Goal: Task Accomplishment & Management: Manage account settings

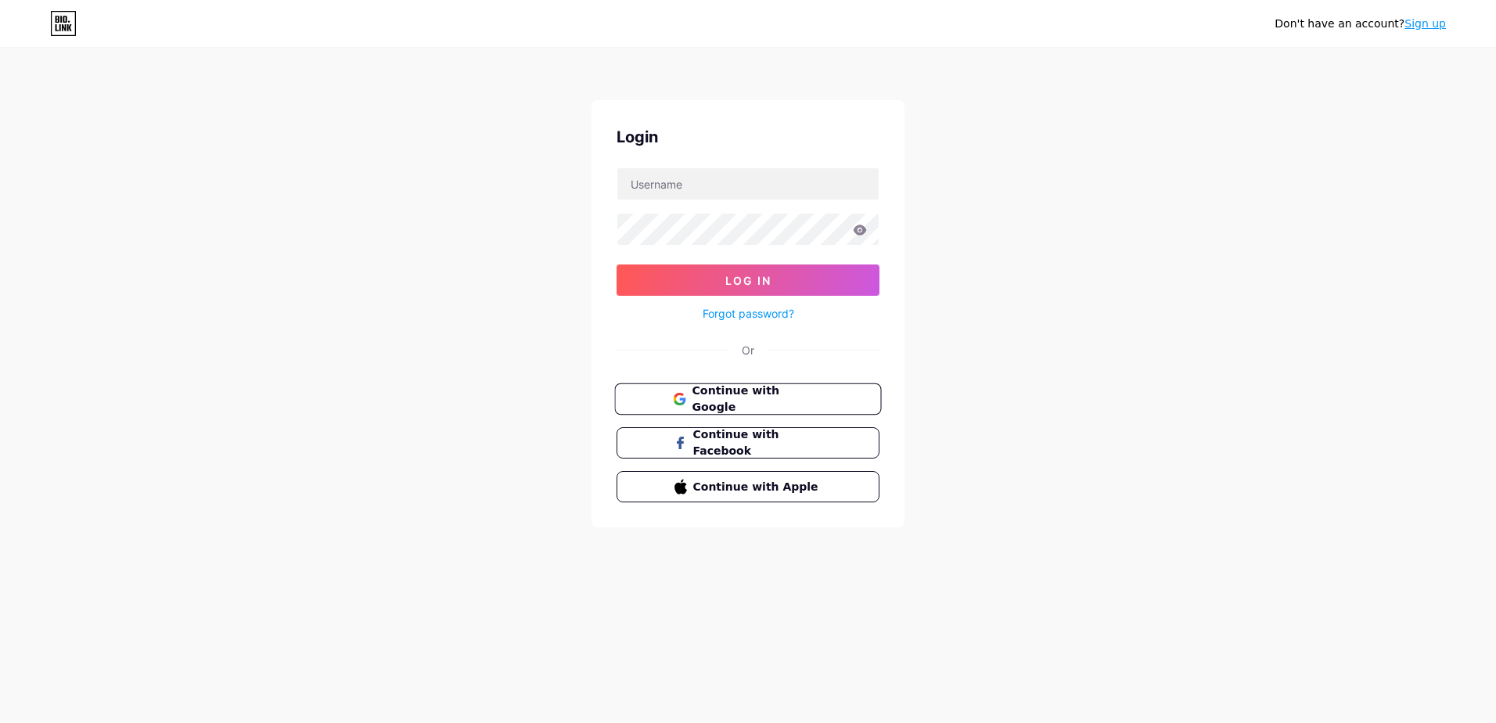
click at [742, 402] on span "Continue with Google" at bounding box center [757, 400] width 131 height 34
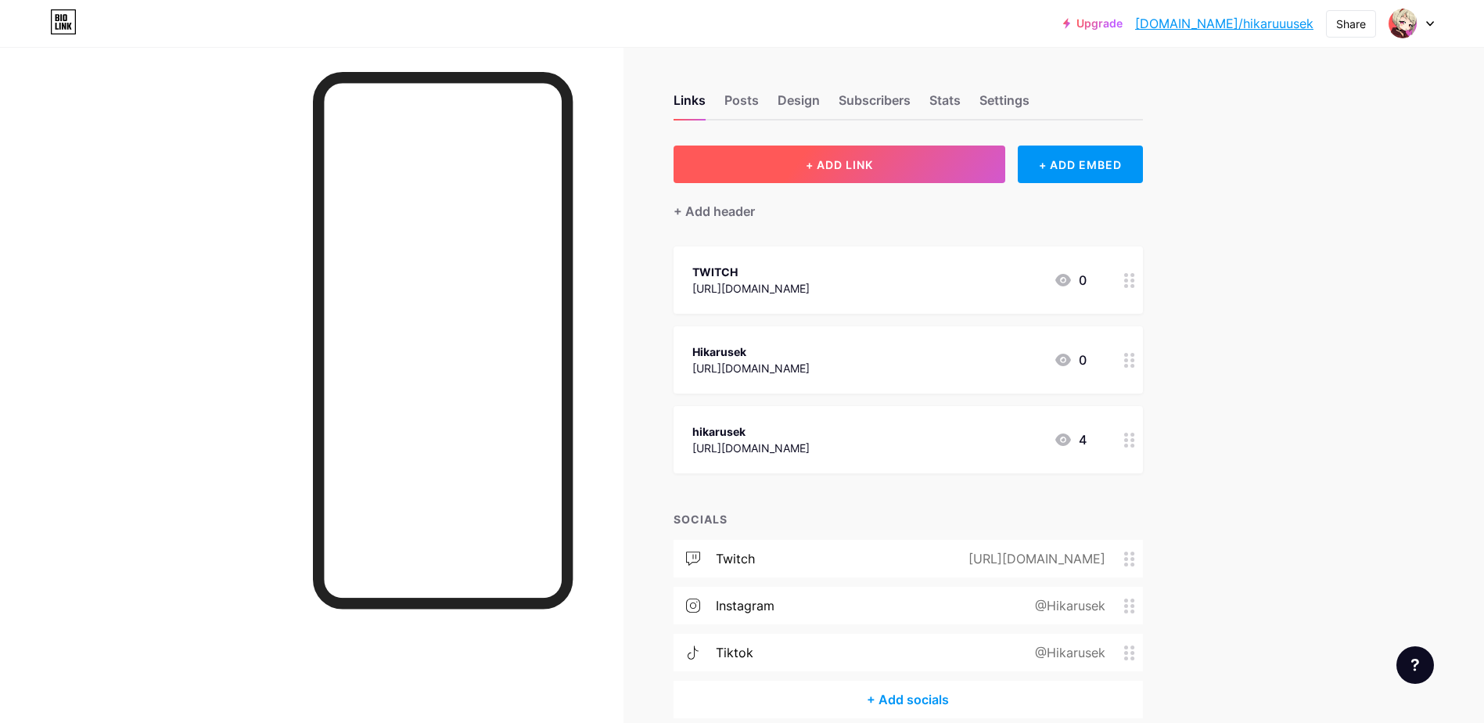
click at [839, 166] on span "+ ADD LINK" at bounding box center [839, 164] width 67 height 13
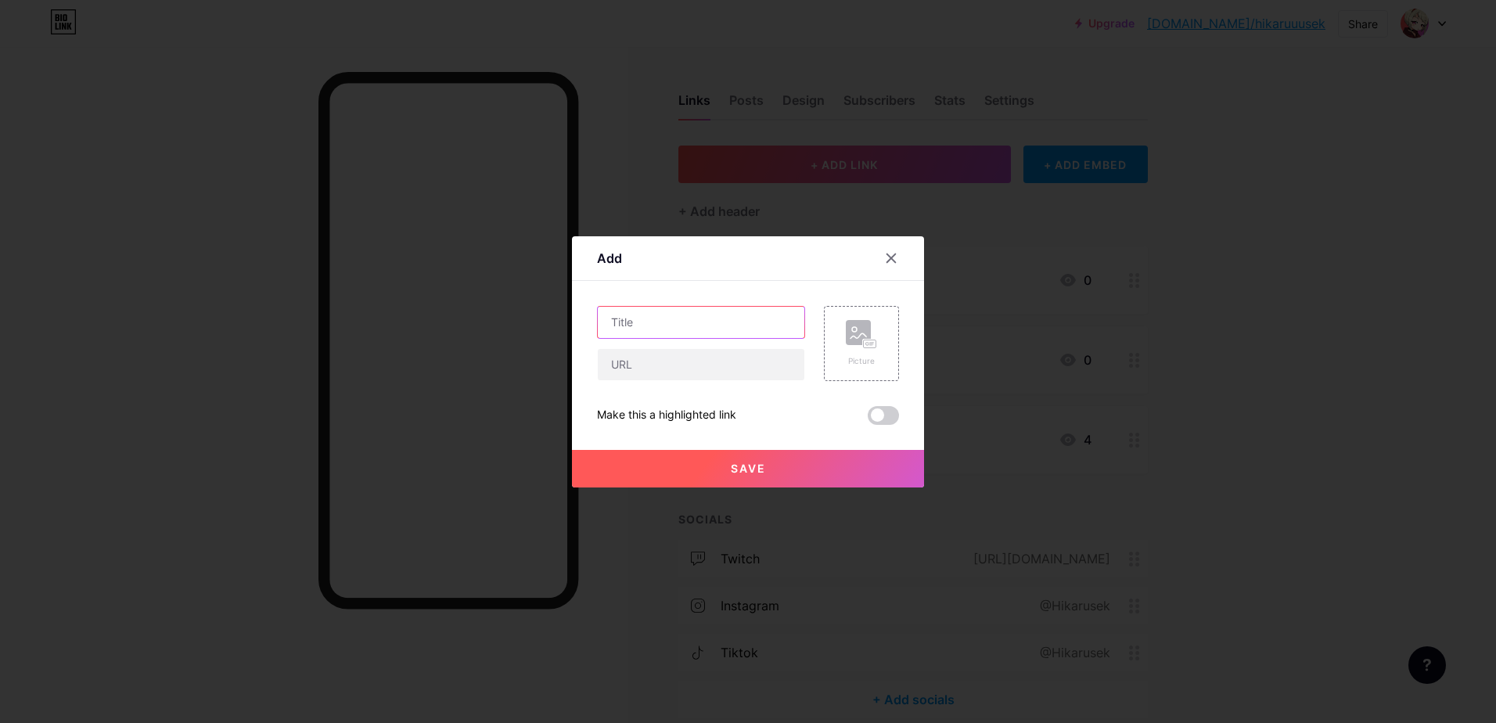
click at [640, 323] on input "text" at bounding box center [701, 322] width 207 height 31
type input "Sklep Redbubble"
click at [279, 305] on div at bounding box center [748, 361] width 1496 height 723
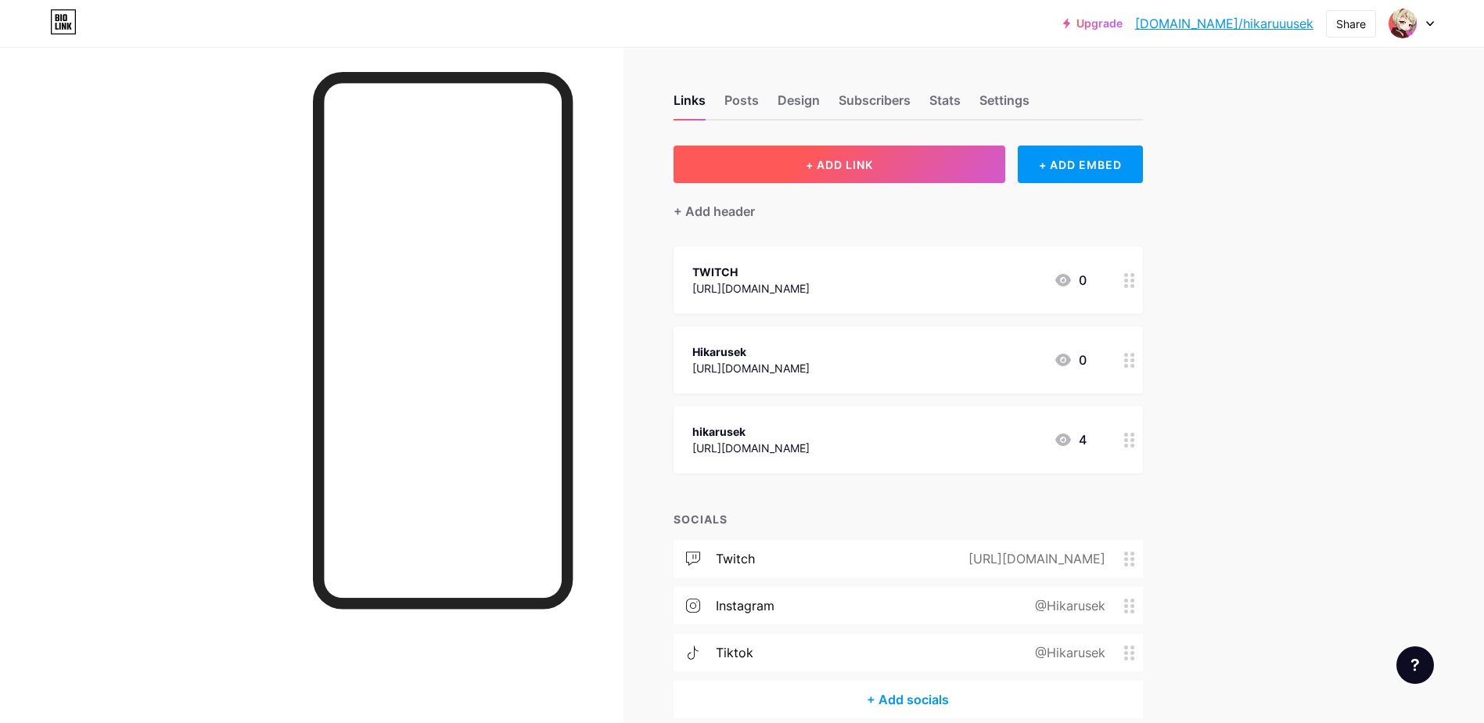
click at [890, 157] on button "+ ADD LINK" at bounding box center [840, 165] width 332 height 38
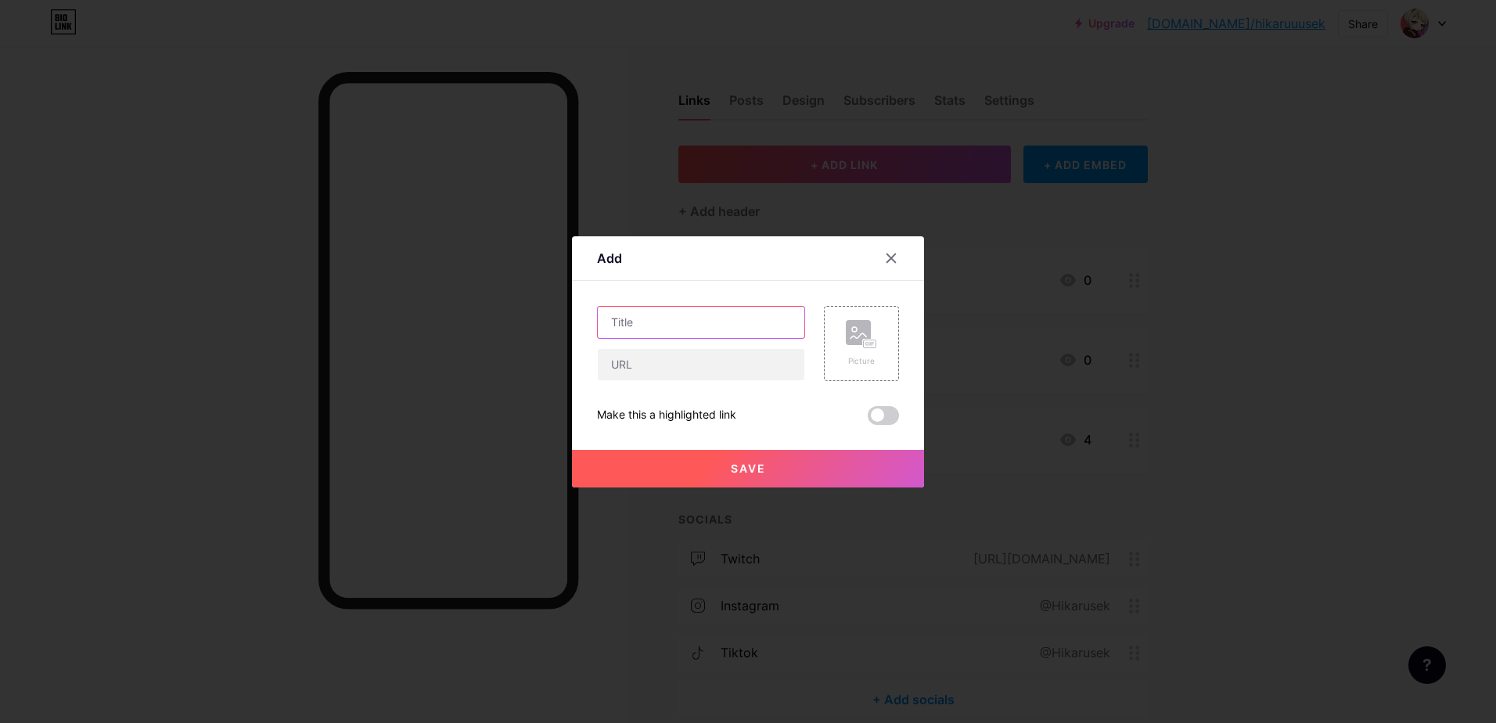
click at [647, 325] on input "text" at bounding box center [701, 322] width 207 height 31
type input "Redbubble Shop"
click at [647, 361] on input "text" at bounding box center [701, 364] width 207 height 31
paste input "[URL][DOMAIN_NAME]"
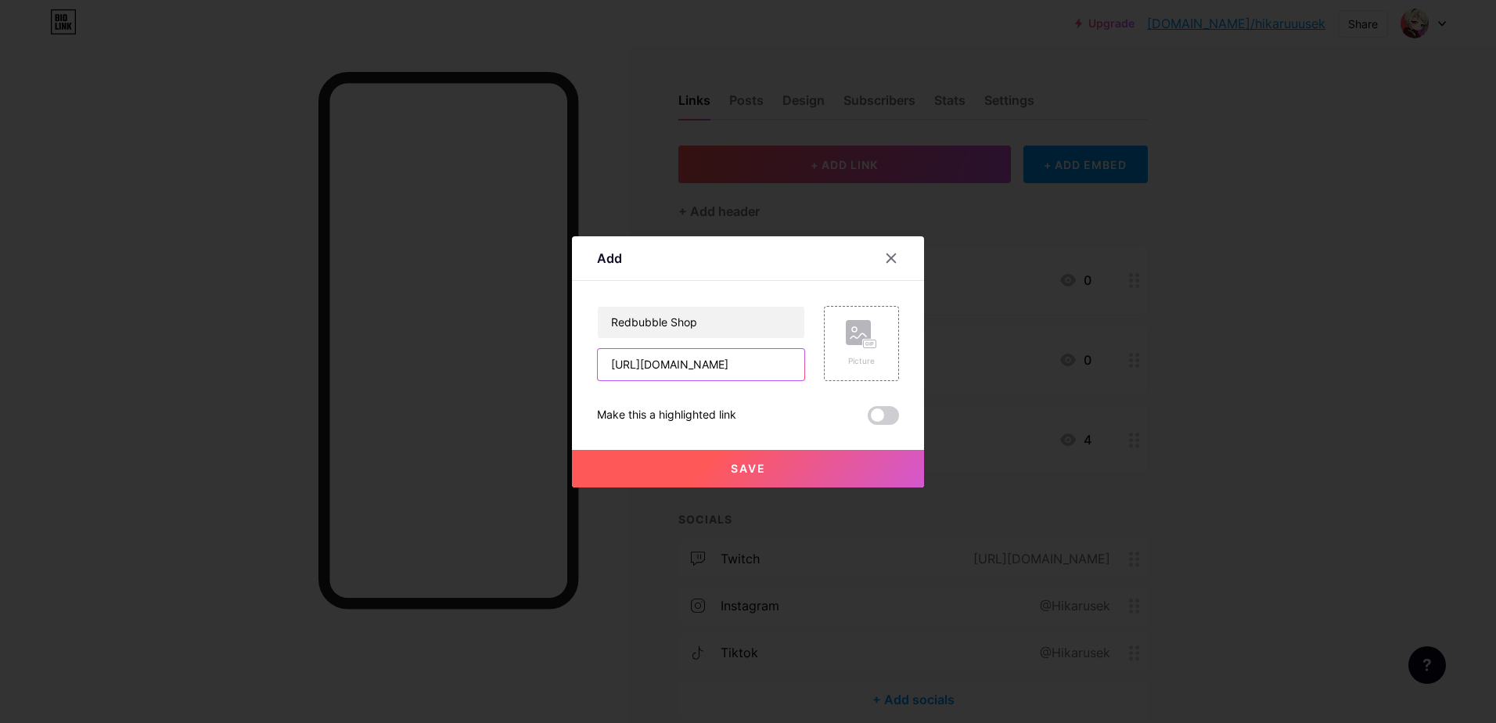
type input "[URL][DOMAIN_NAME]"
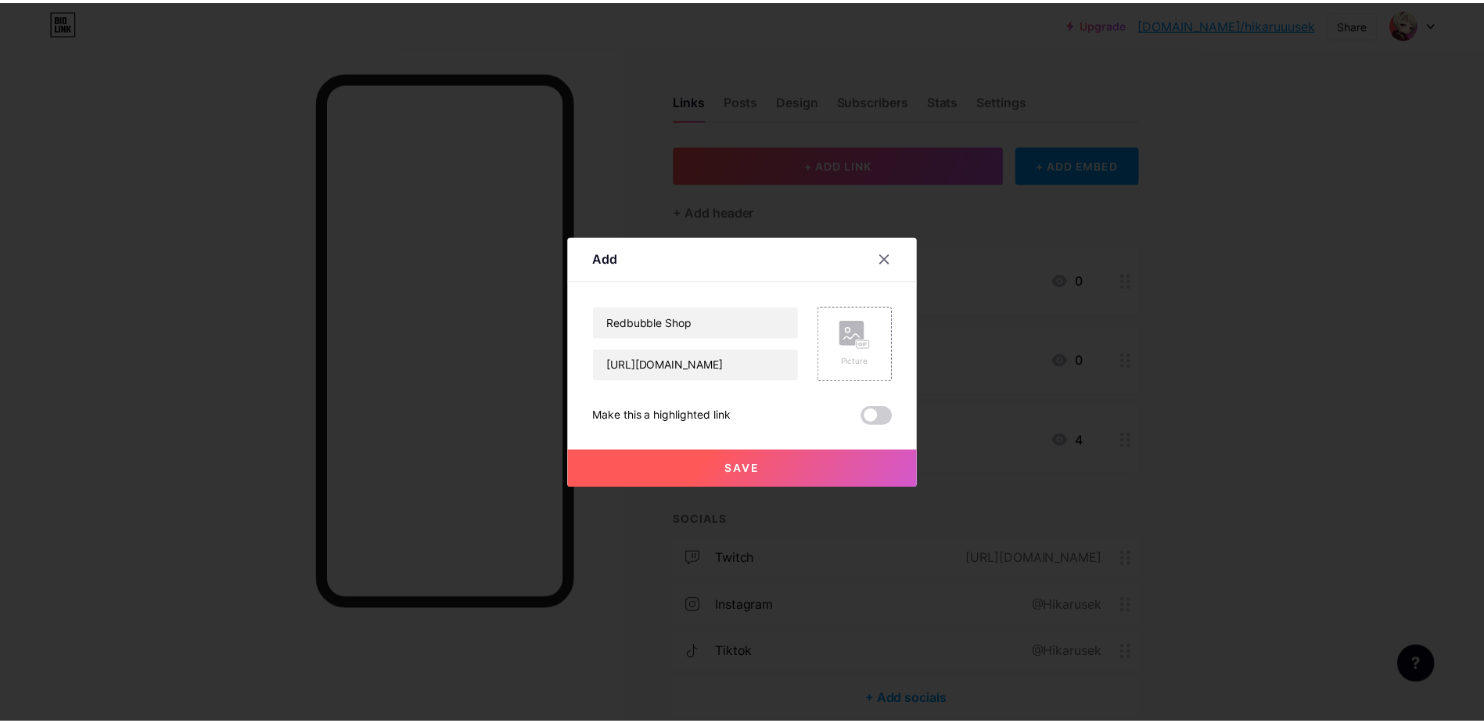
scroll to position [0, 0]
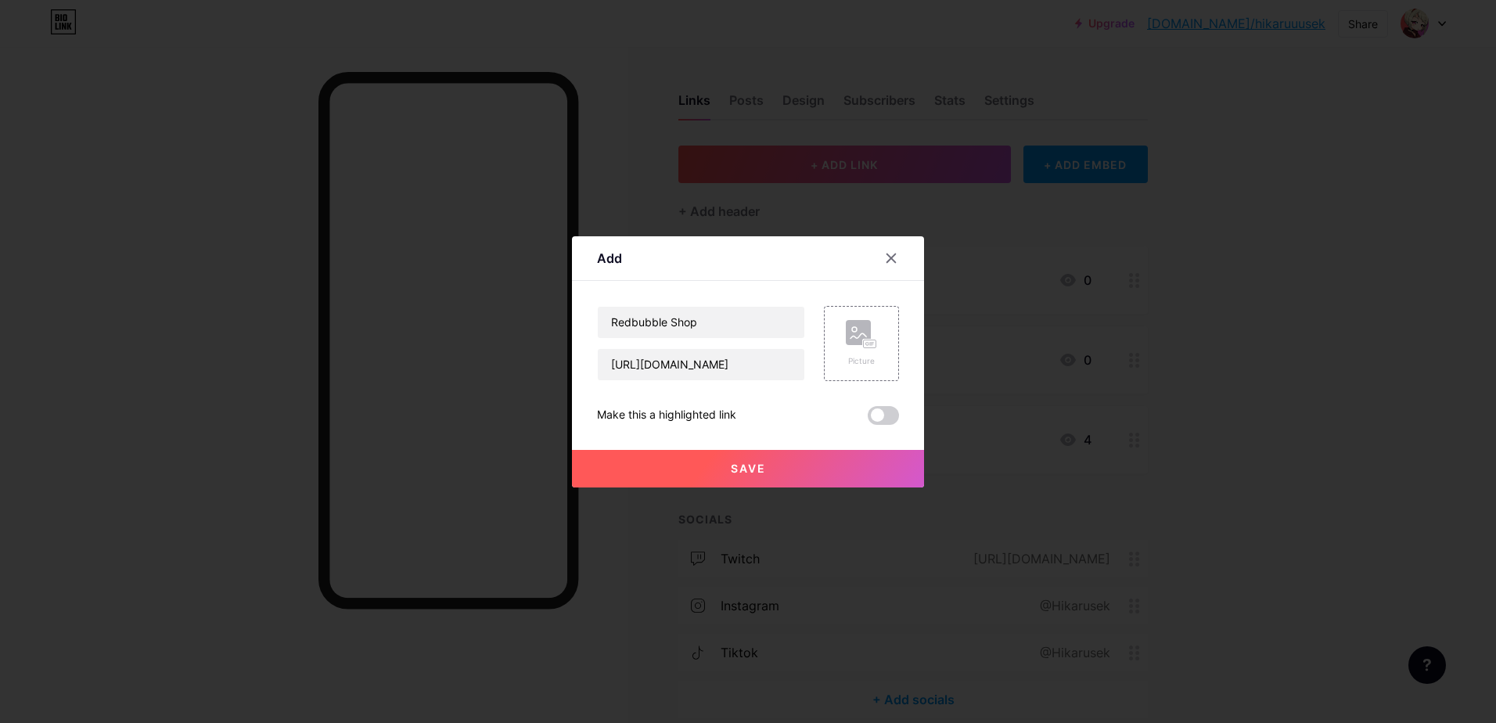
click at [877, 416] on span at bounding box center [883, 415] width 31 height 19
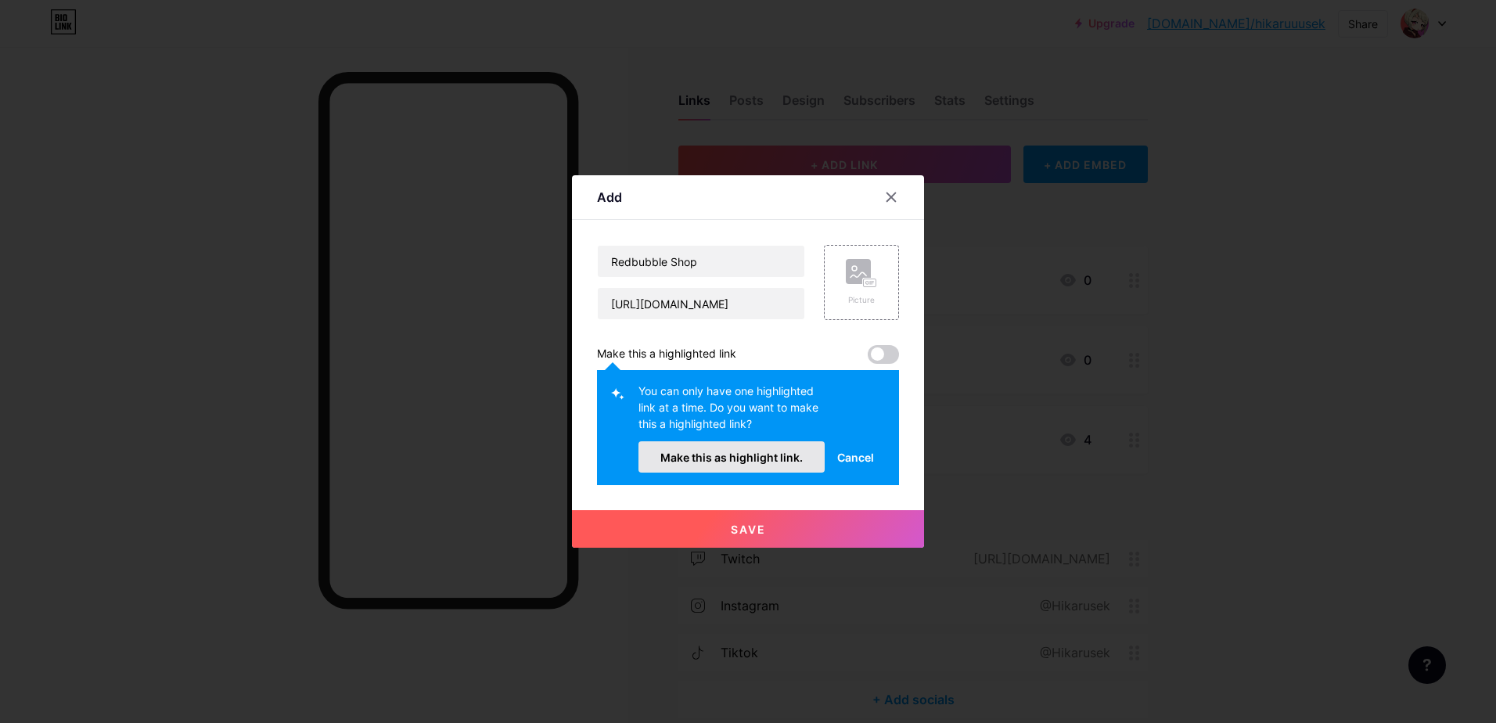
click at [758, 465] on button "Make this as highlight link." at bounding box center [731, 456] width 186 height 31
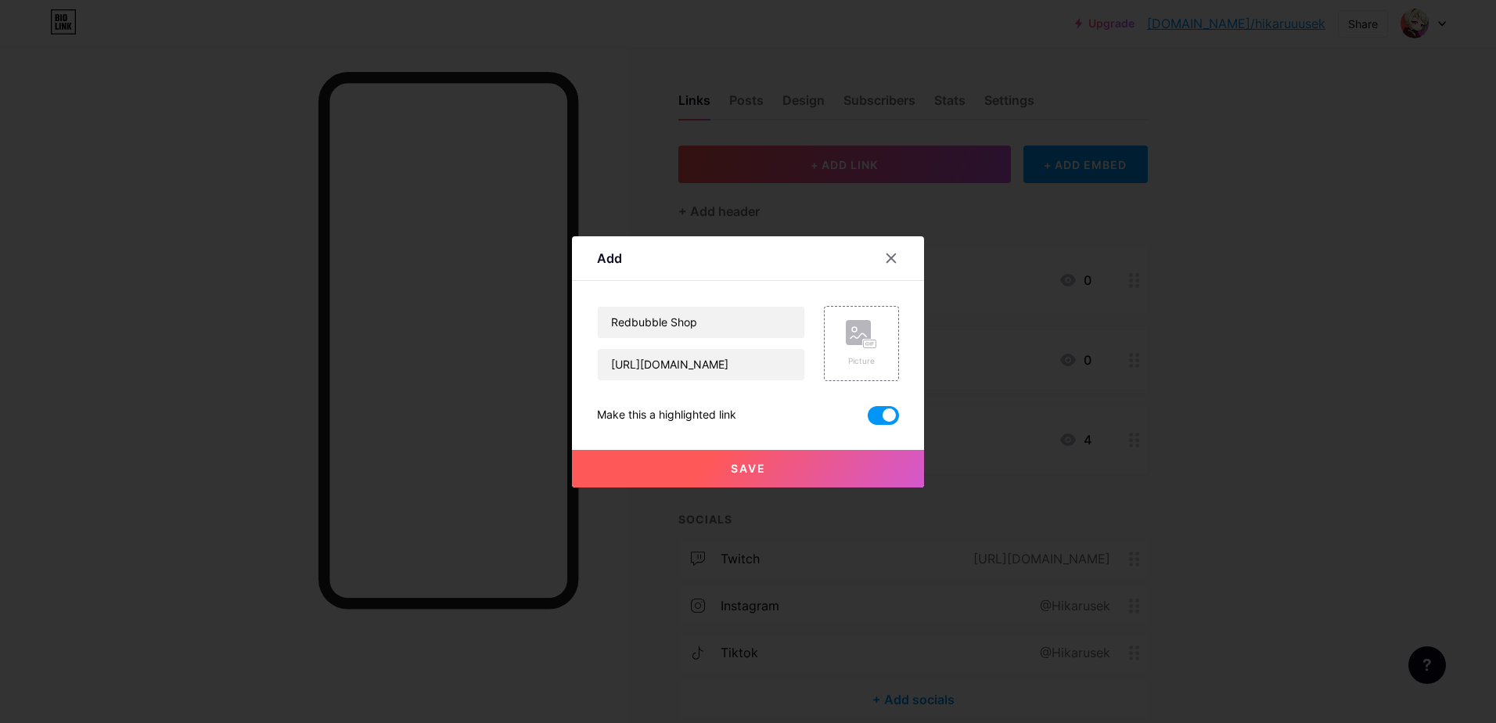
click at [748, 465] on span "Save" at bounding box center [748, 468] width 35 height 13
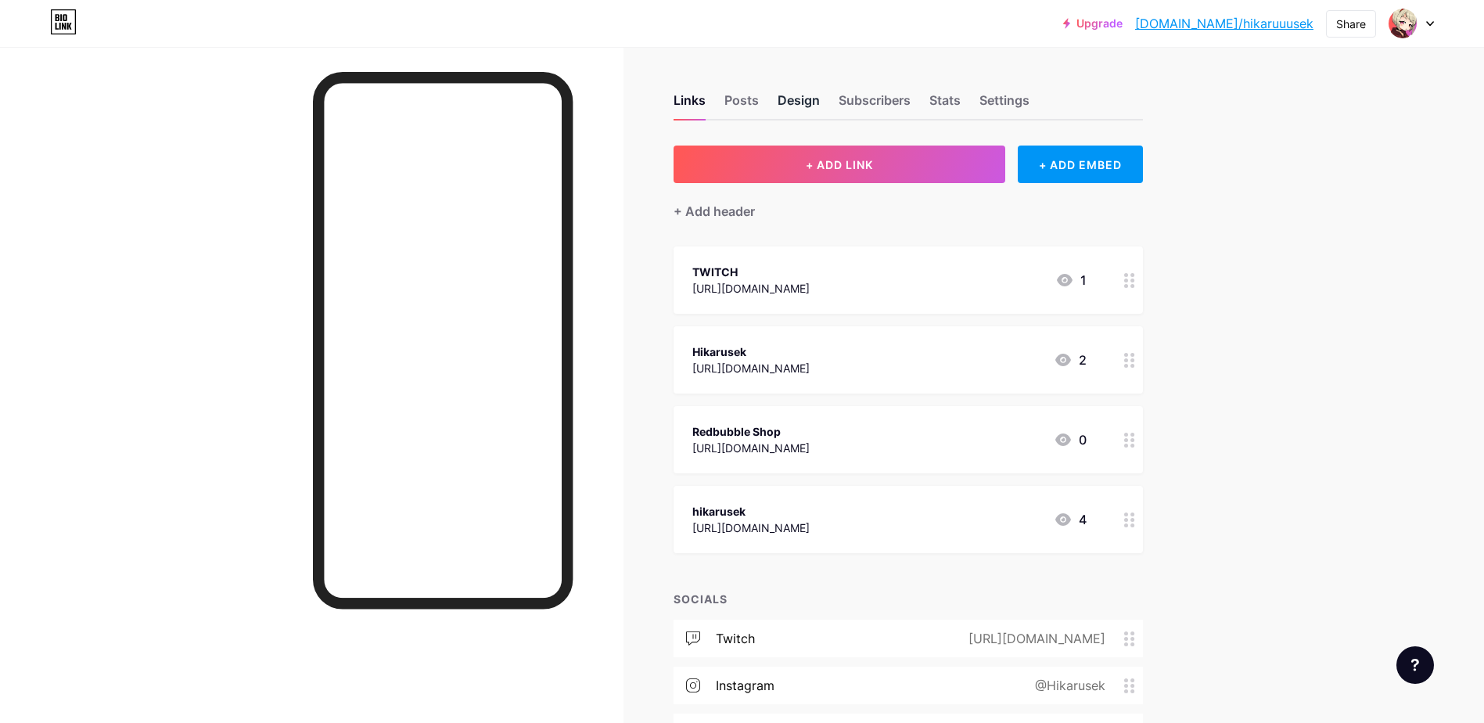
click at [790, 99] on div "Design" at bounding box center [799, 105] width 42 height 28
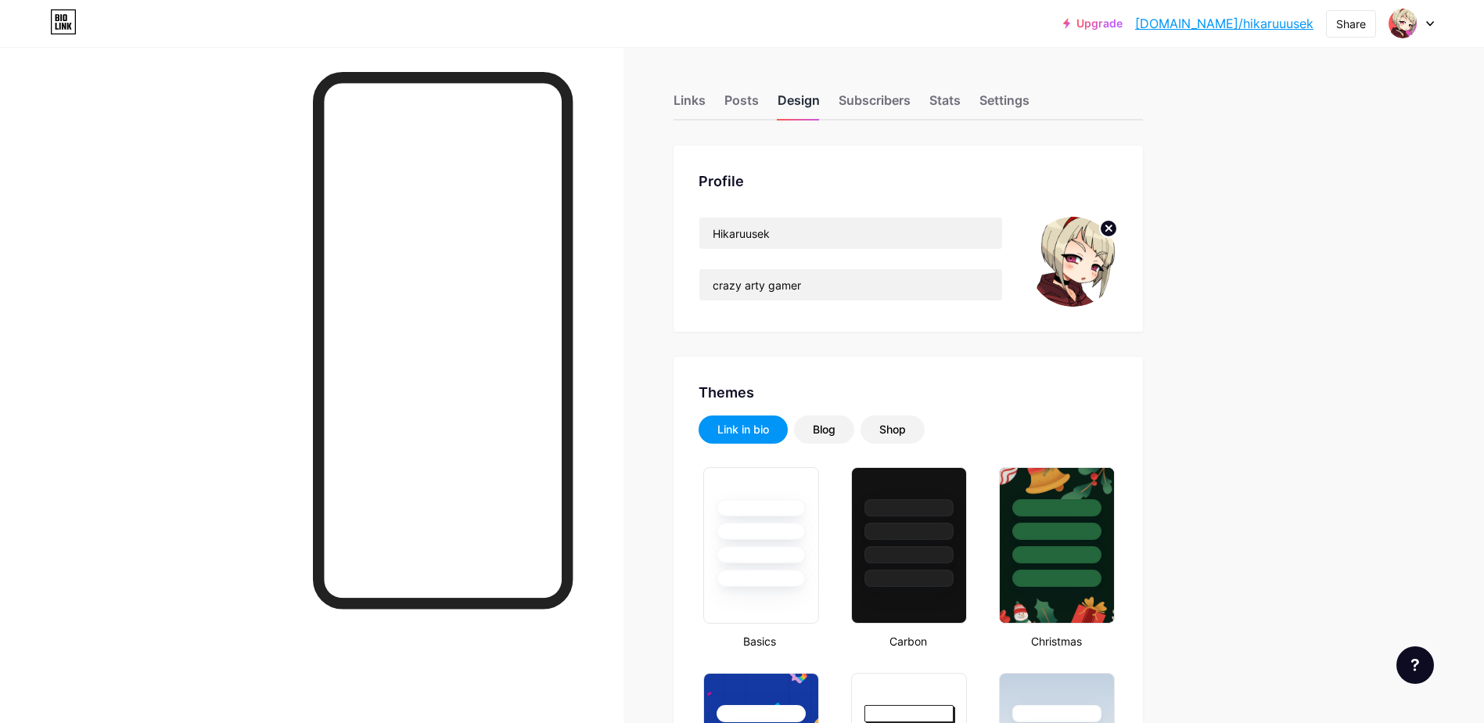
type input "#006e70"
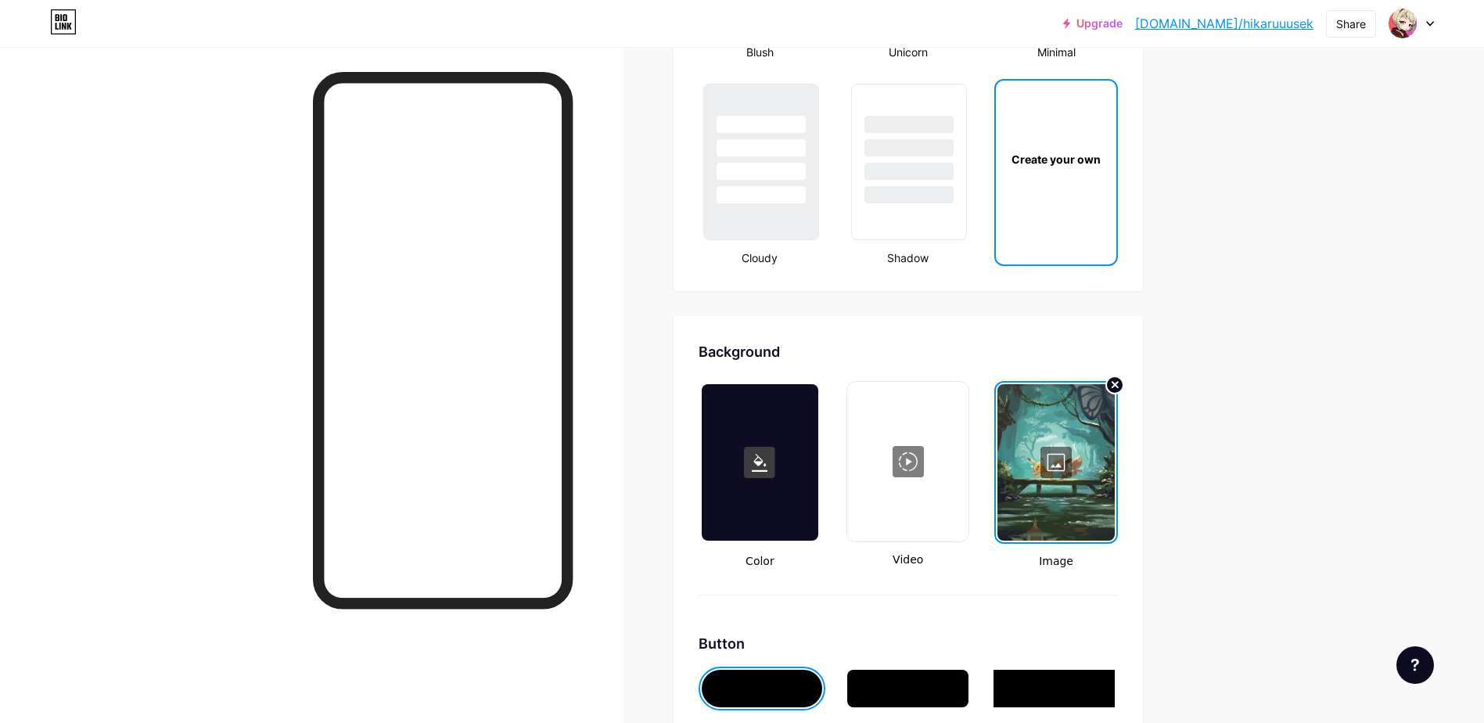
scroll to position [1721, 0]
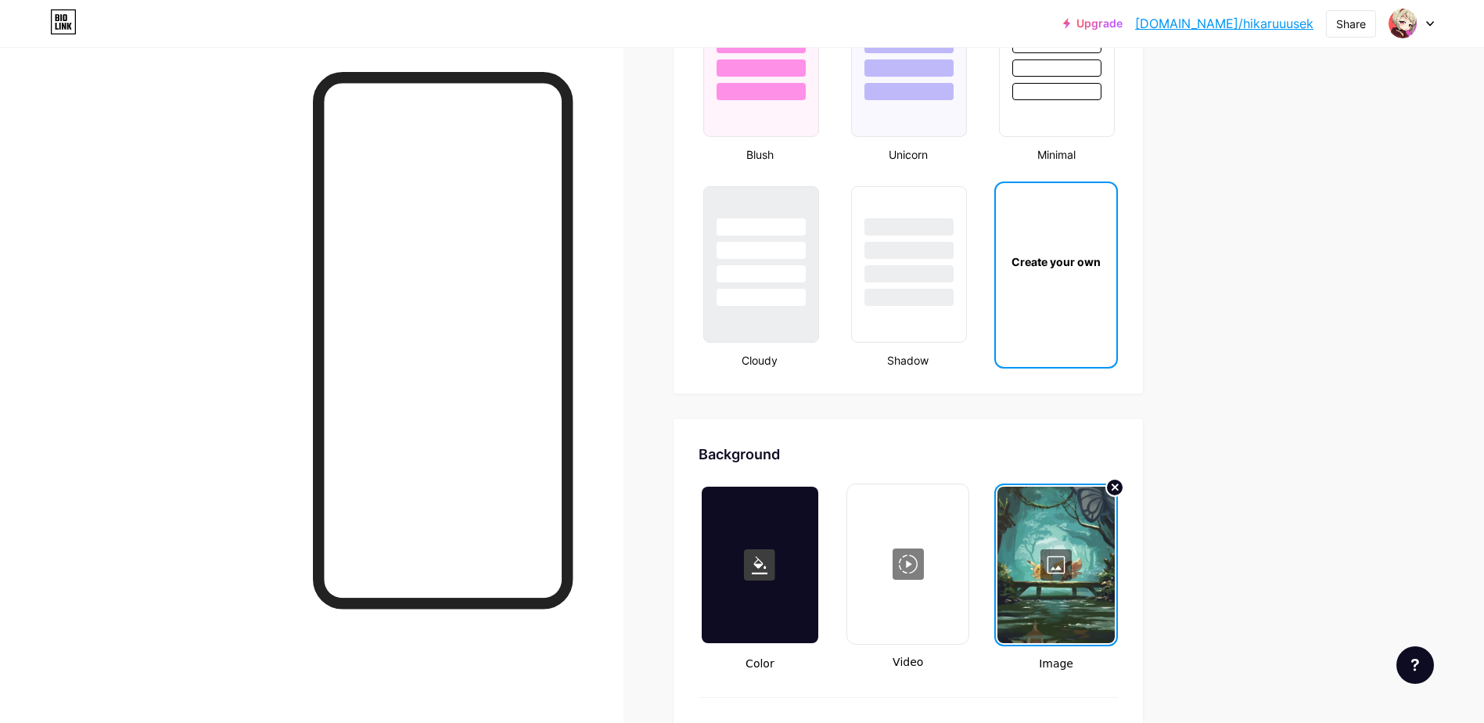
click at [1109, 531] on div at bounding box center [1055, 565] width 117 height 156
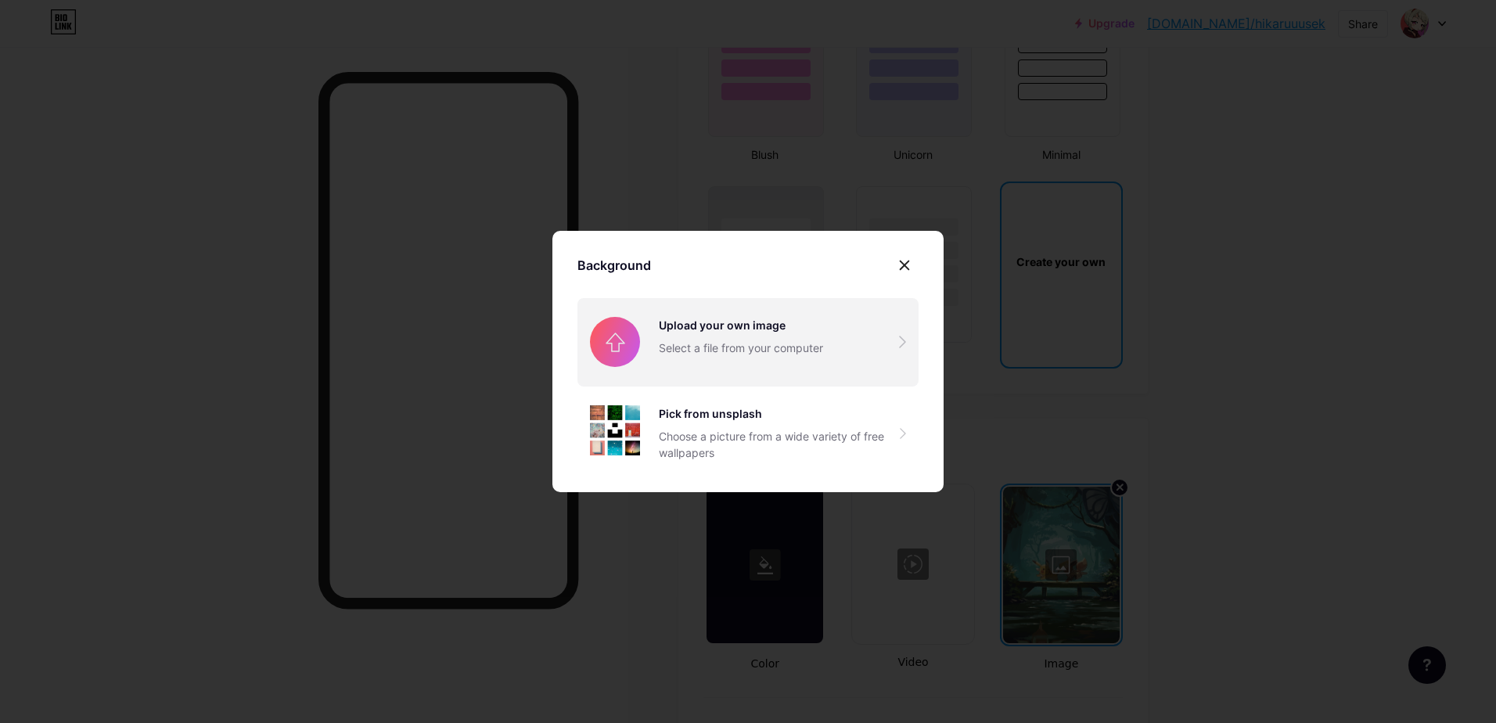
click at [803, 342] on input "file" at bounding box center [747, 342] width 341 height 88
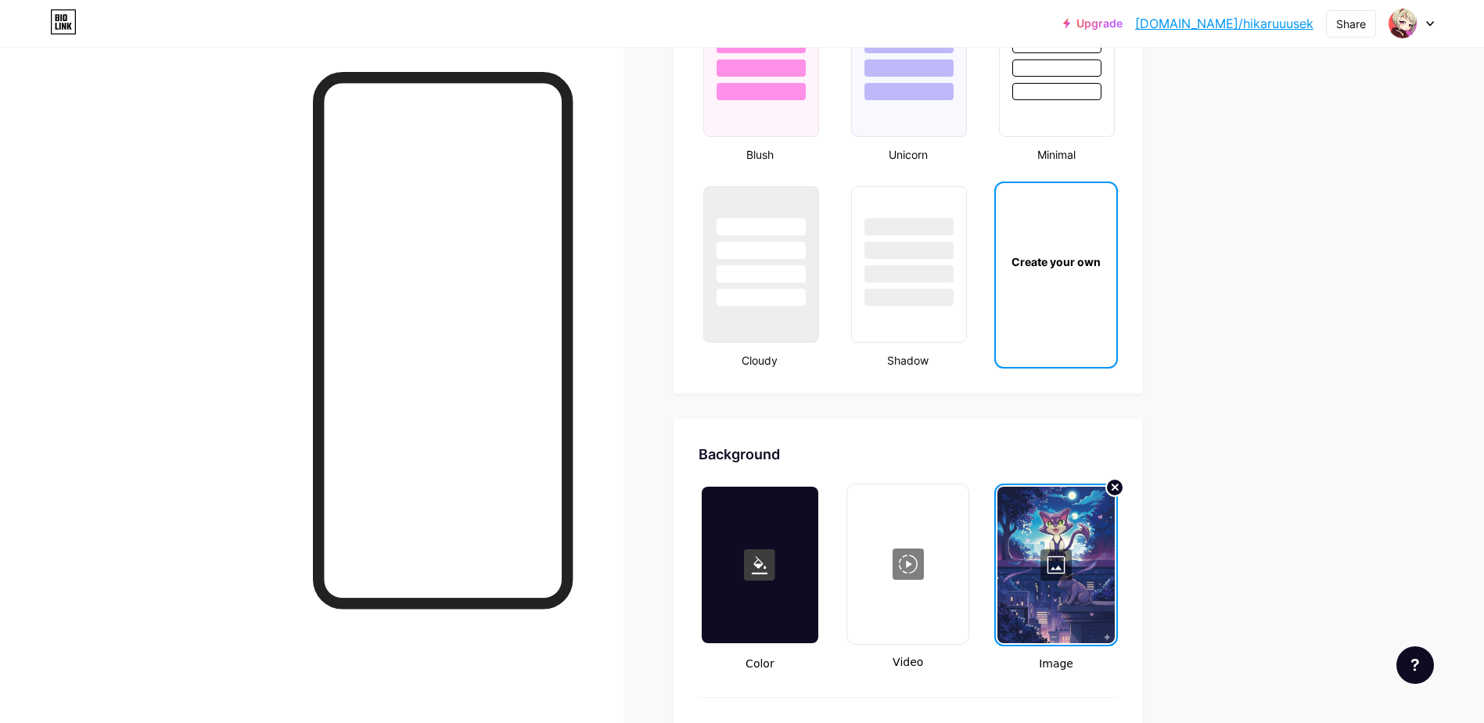
click at [1087, 529] on div at bounding box center [1055, 565] width 117 height 156
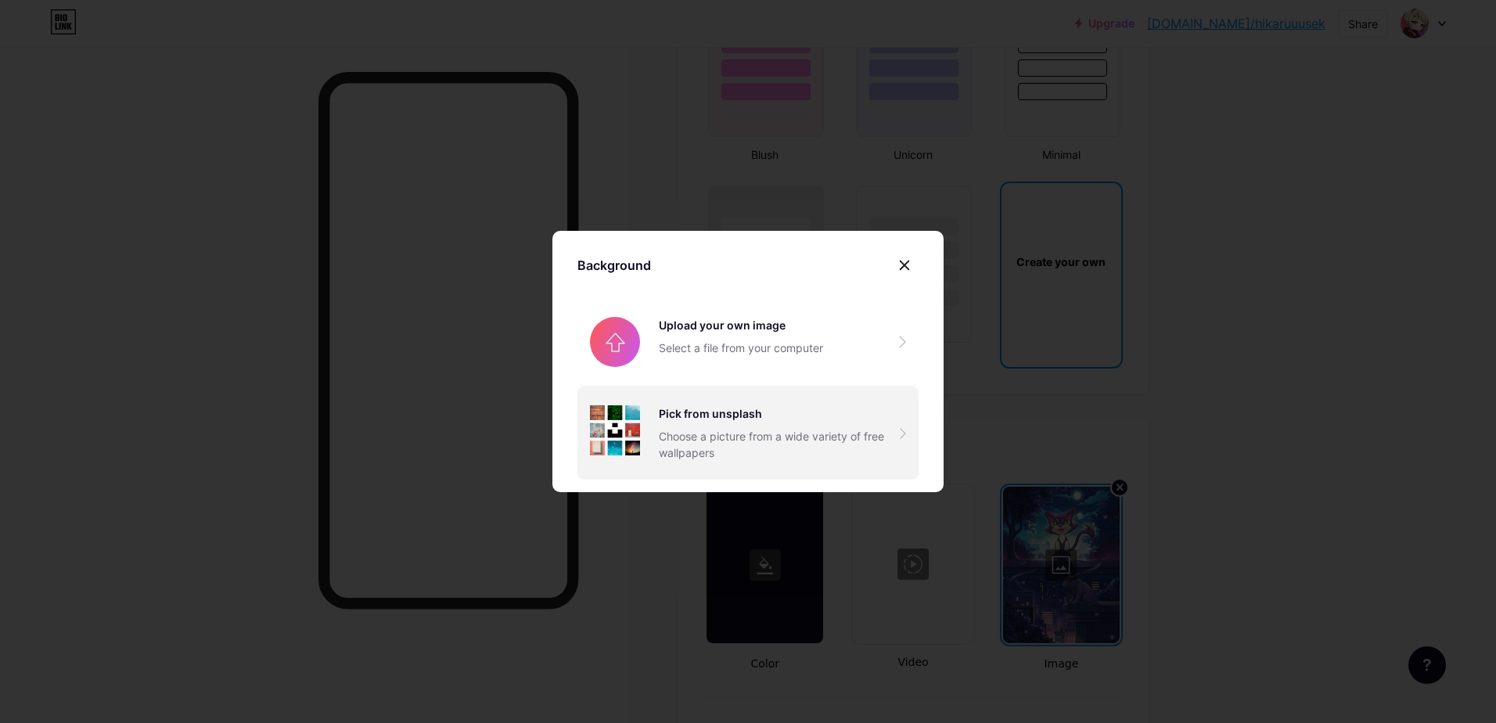
click at [818, 438] on div "Choose a picture from a wide variety of free wallpapers" at bounding box center [779, 444] width 241 height 33
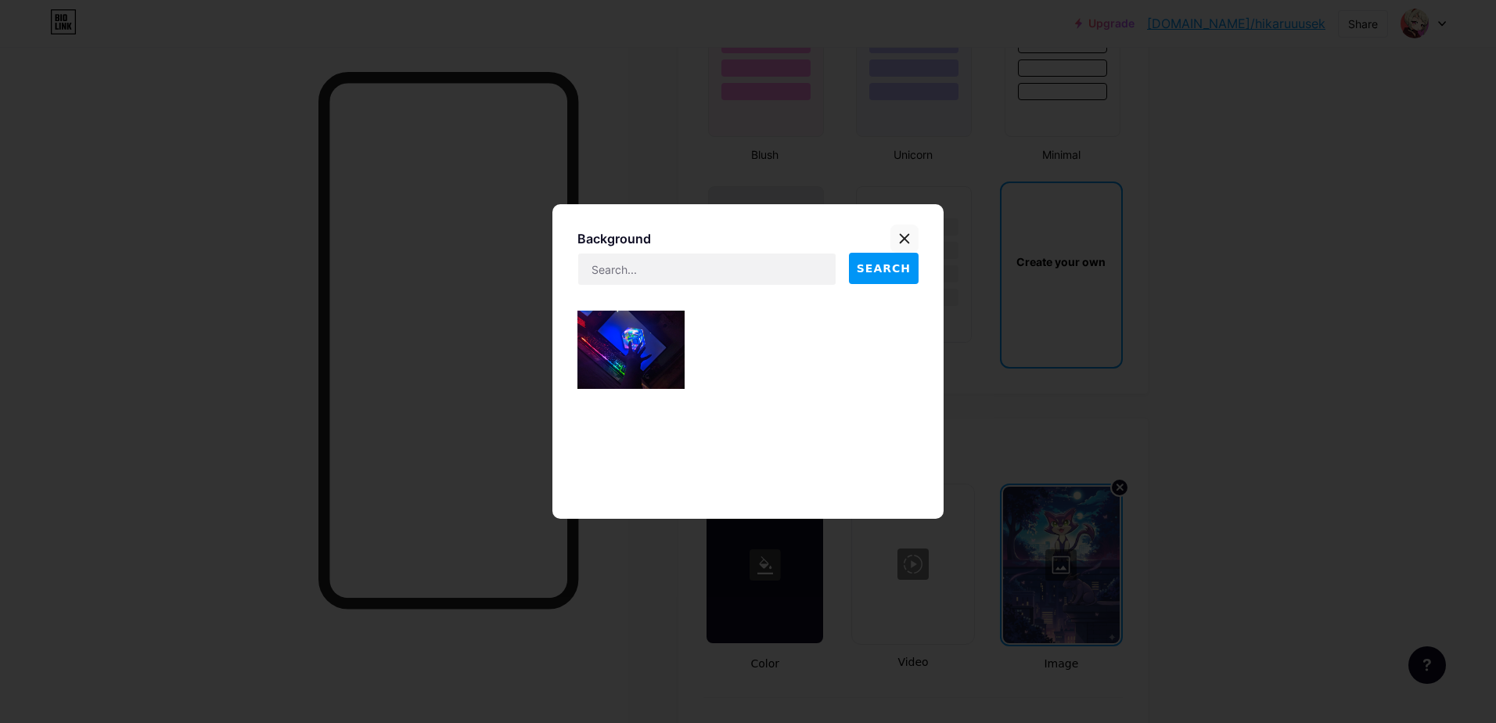
click at [904, 235] on icon at bounding box center [904, 238] width 13 height 13
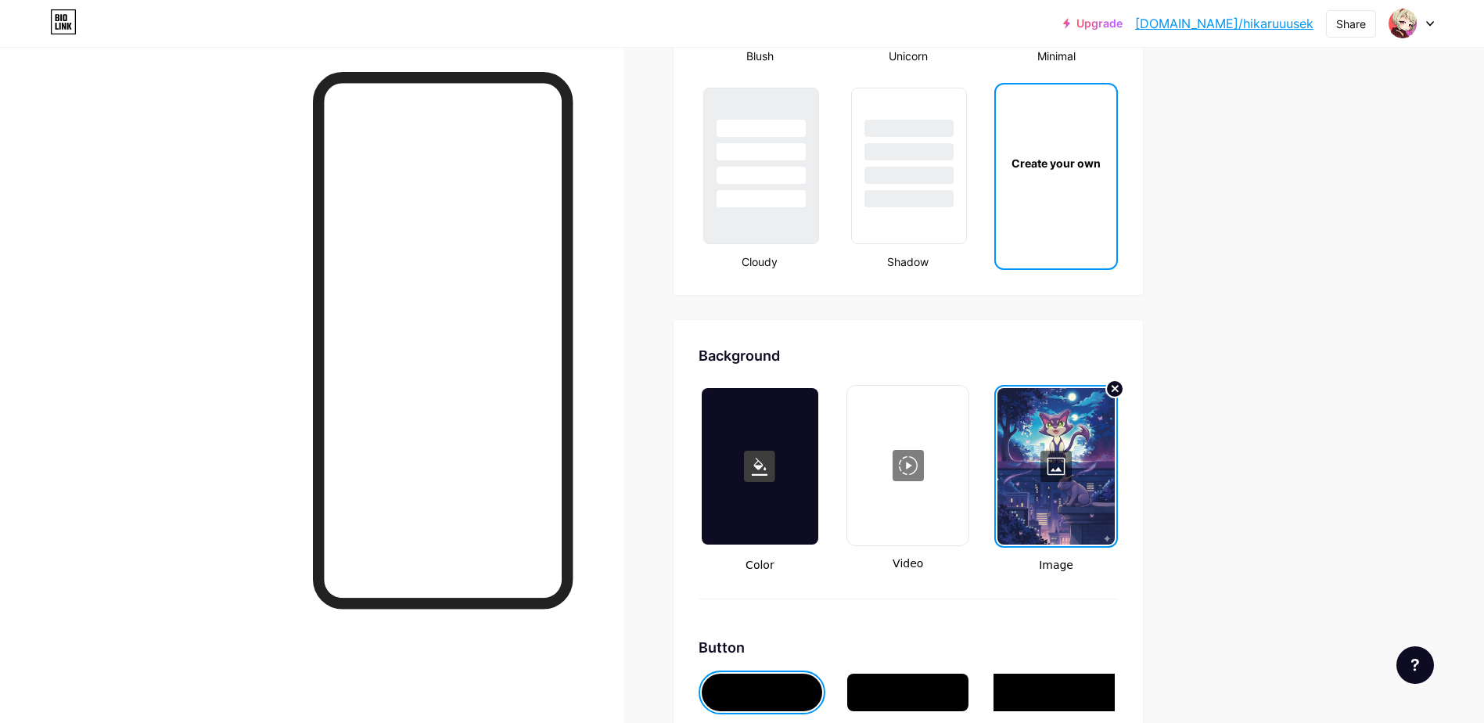
scroll to position [1878, 0]
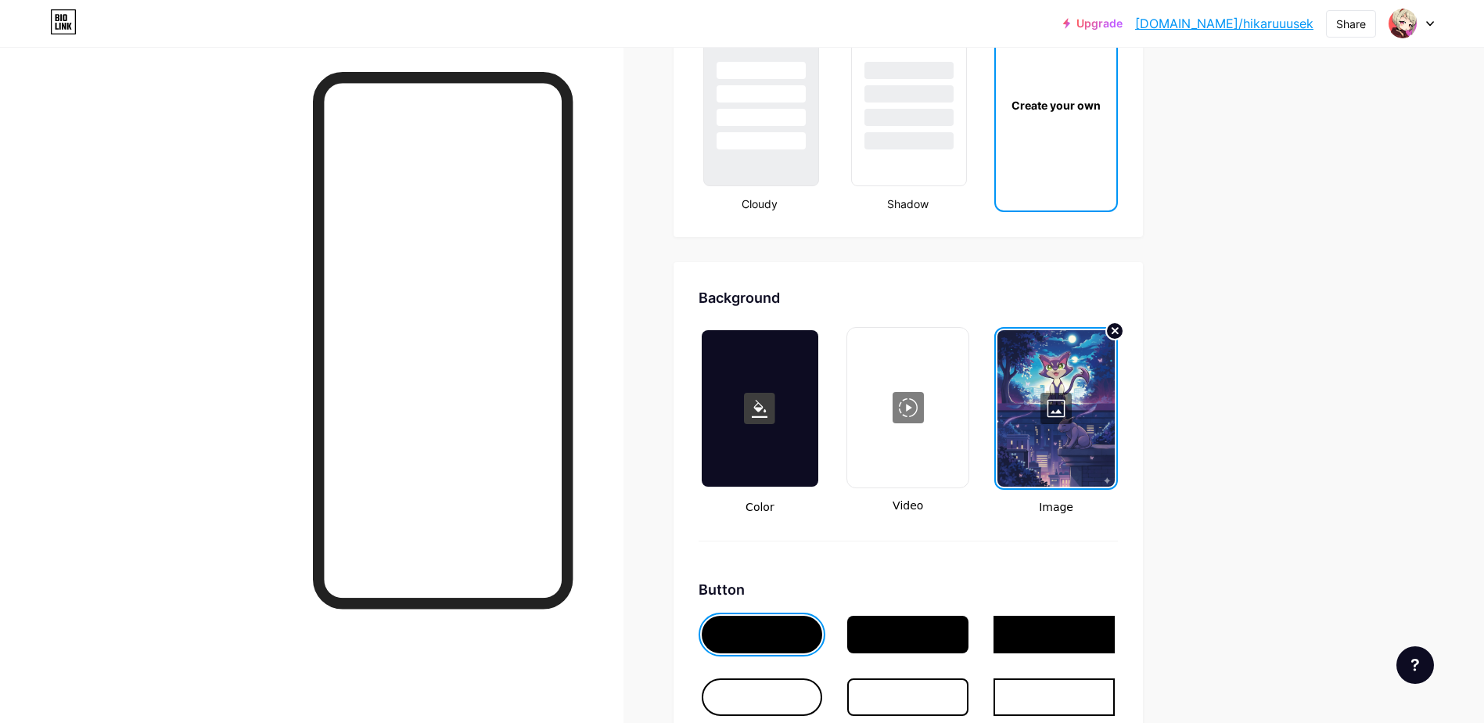
click at [1059, 405] on div at bounding box center [1055, 408] width 117 height 156
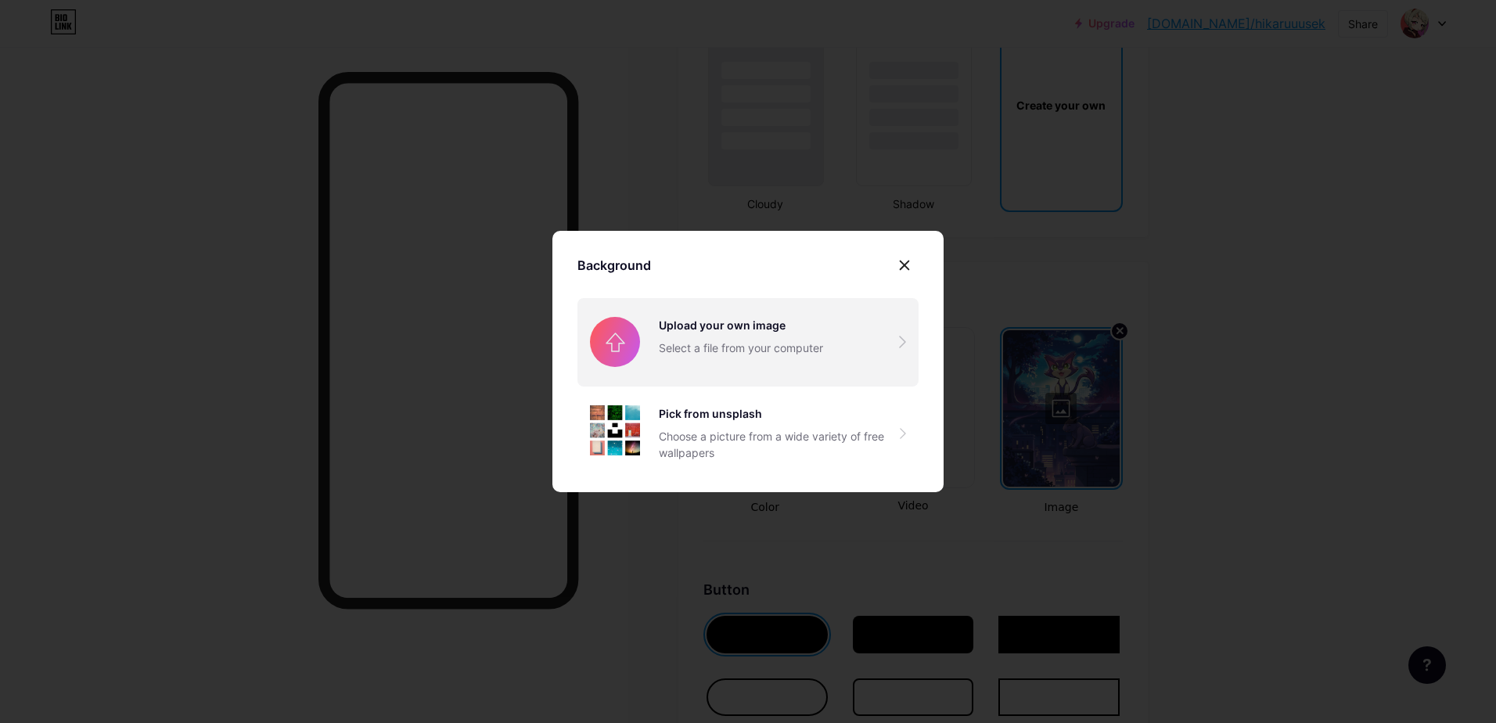
click at [777, 351] on input "file" at bounding box center [747, 342] width 341 height 88
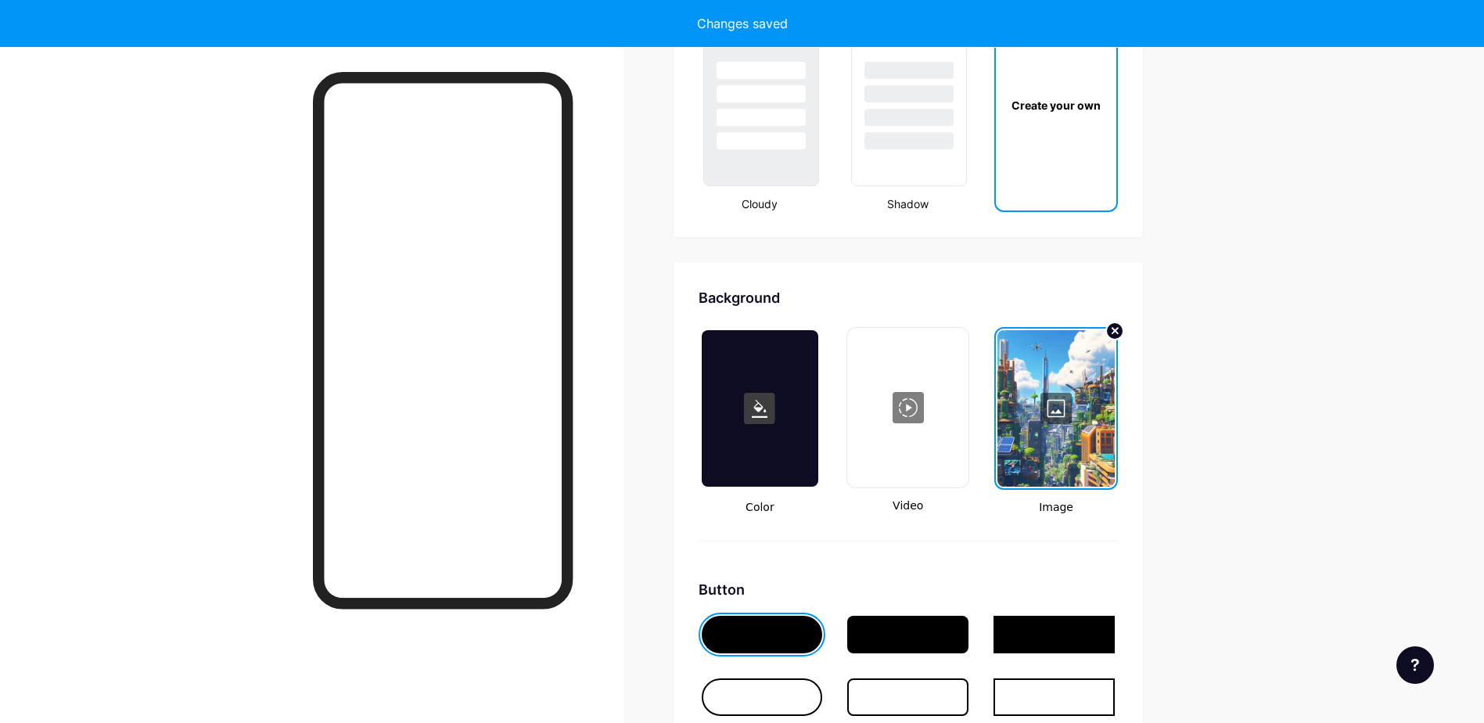
type input "#ffffff"
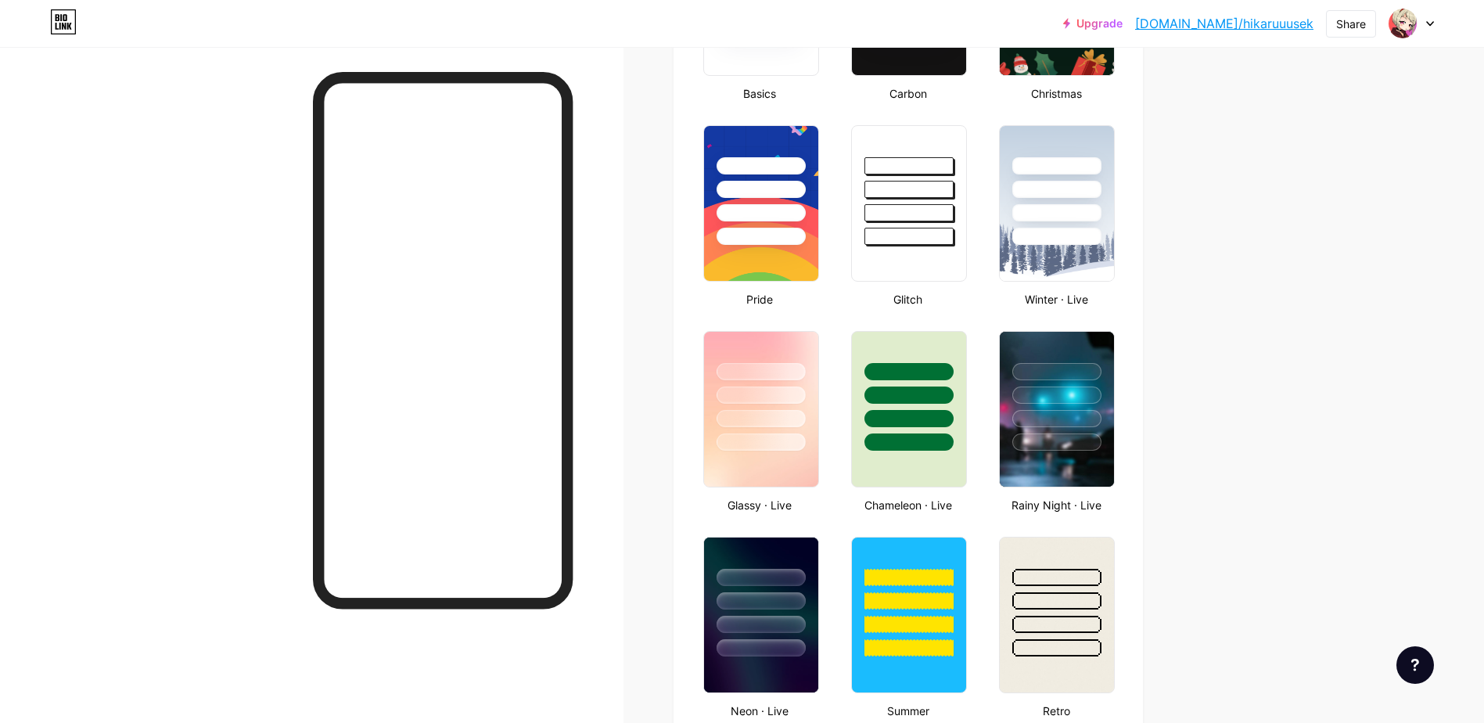
scroll to position [0, 0]
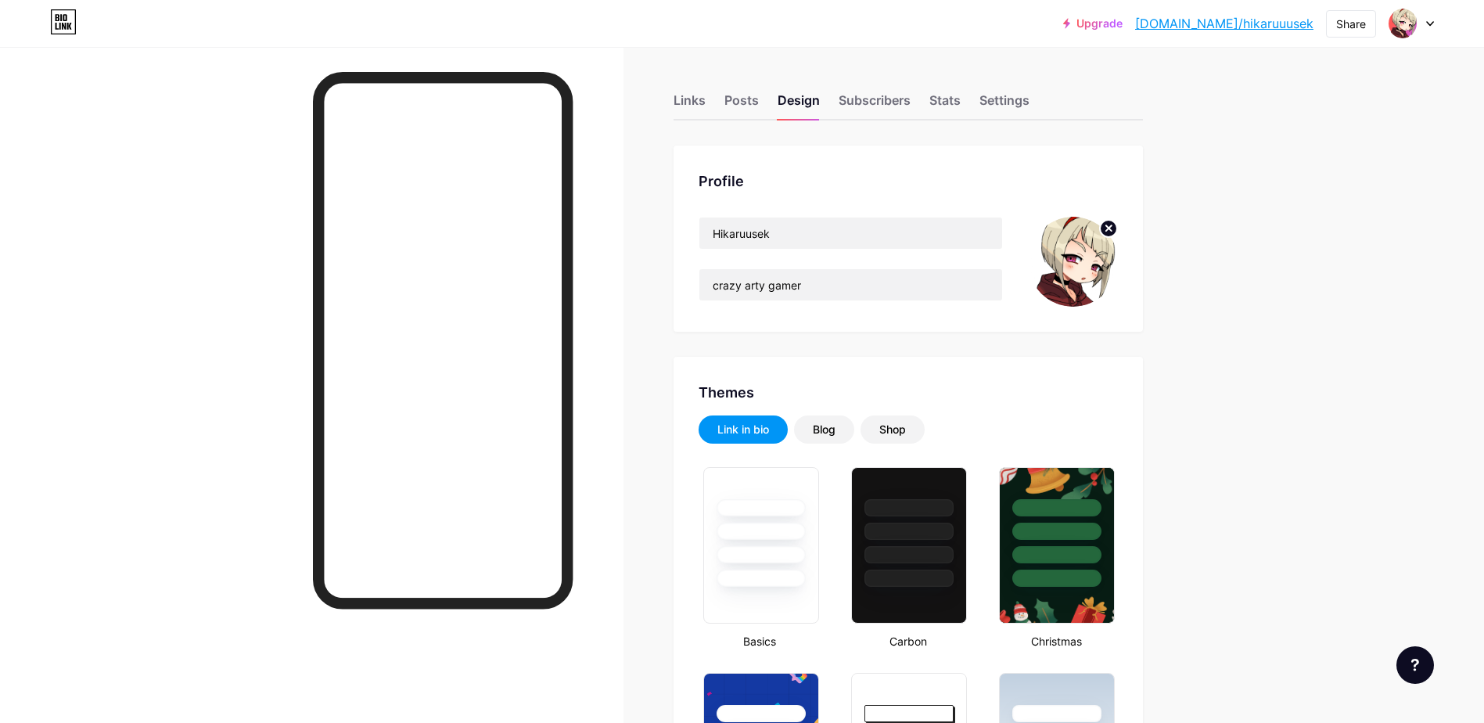
click at [156, 198] on div at bounding box center [312, 408] width 624 height 723
click at [177, 250] on div at bounding box center [312, 408] width 624 height 723
